Goal: Information Seeking & Learning: Check status

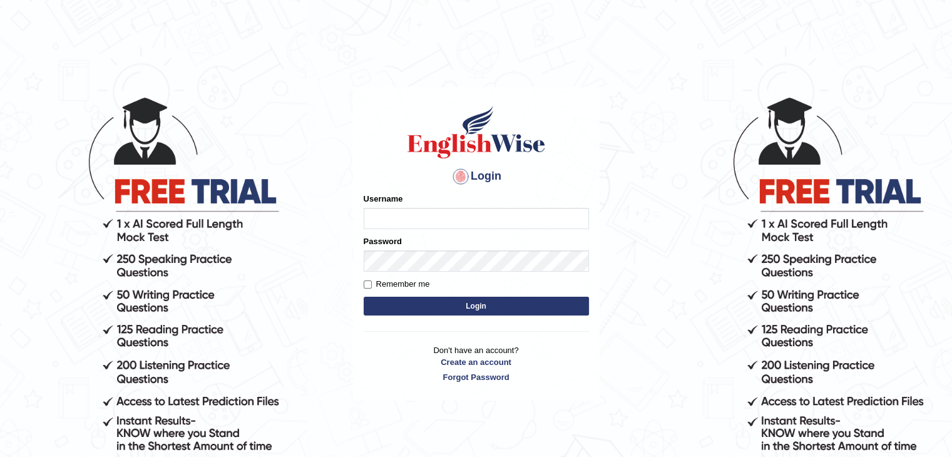
type input "Abhilesh"
click at [528, 303] on button "Login" at bounding box center [476, 306] width 225 height 19
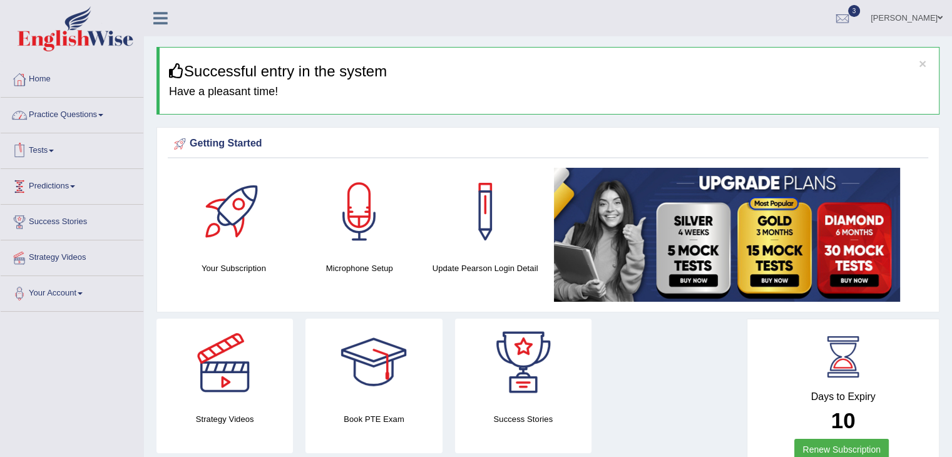
click at [97, 152] on link "Tests" at bounding box center [72, 148] width 143 height 31
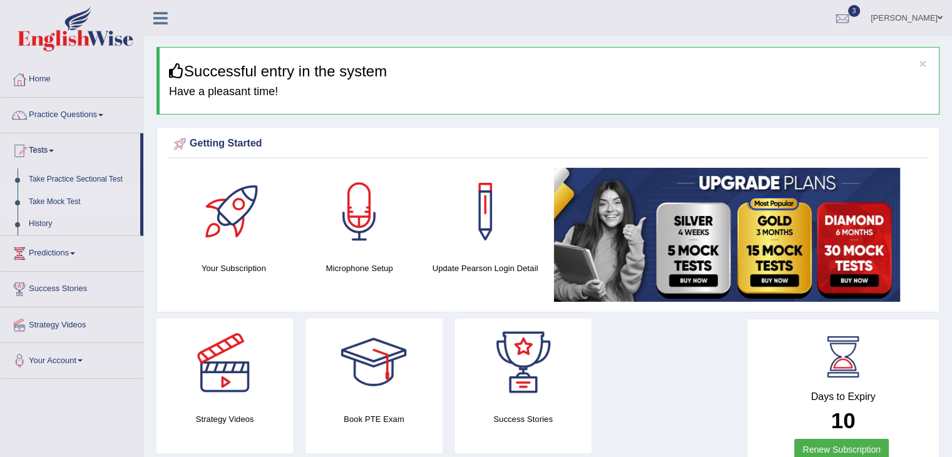
click at [85, 199] on link "Take Mock Test" at bounding box center [81, 202] width 117 height 23
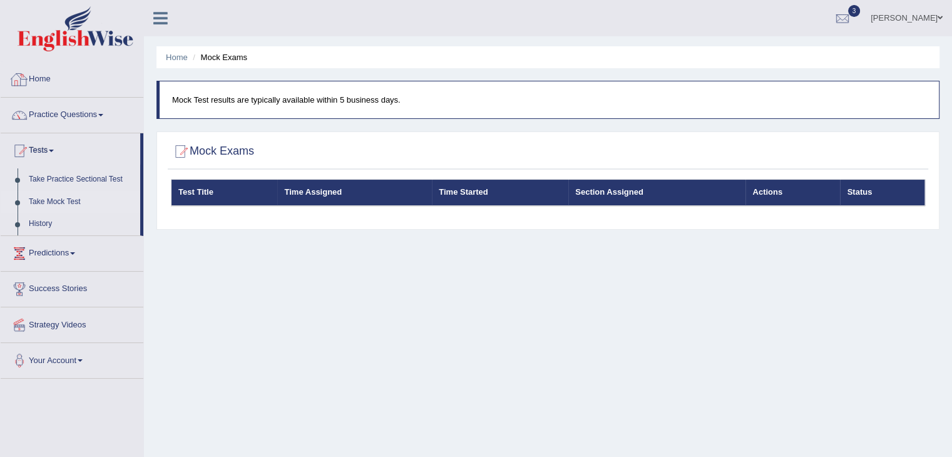
click at [98, 81] on link "Home" at bounding box center [72, 77] width 143 height 31
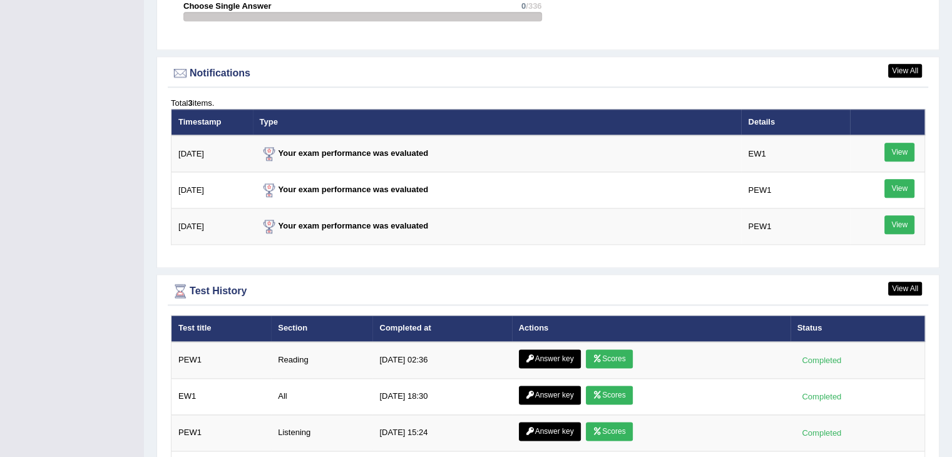
scroll to position [1561, 0]
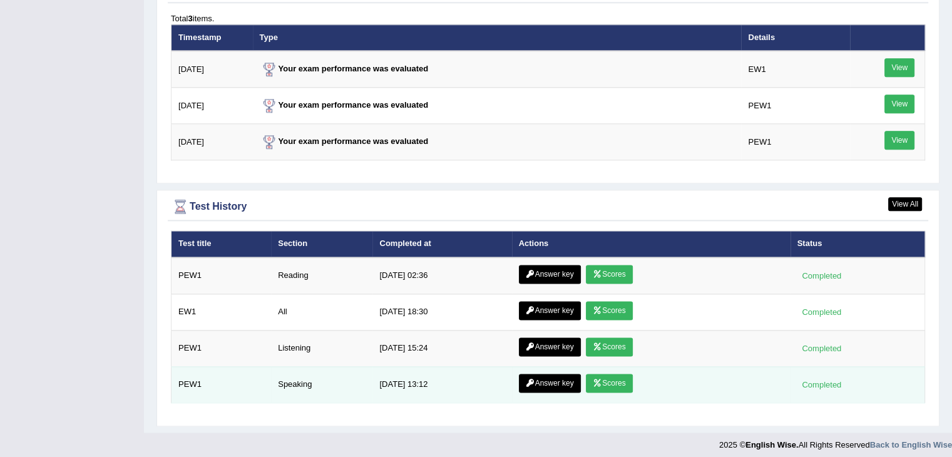
click at [537, 375] on link "Answer key" at bounding box center [550, 383] width 62 height 19
